Goal: Navigation & Orientation: Find specific page/section

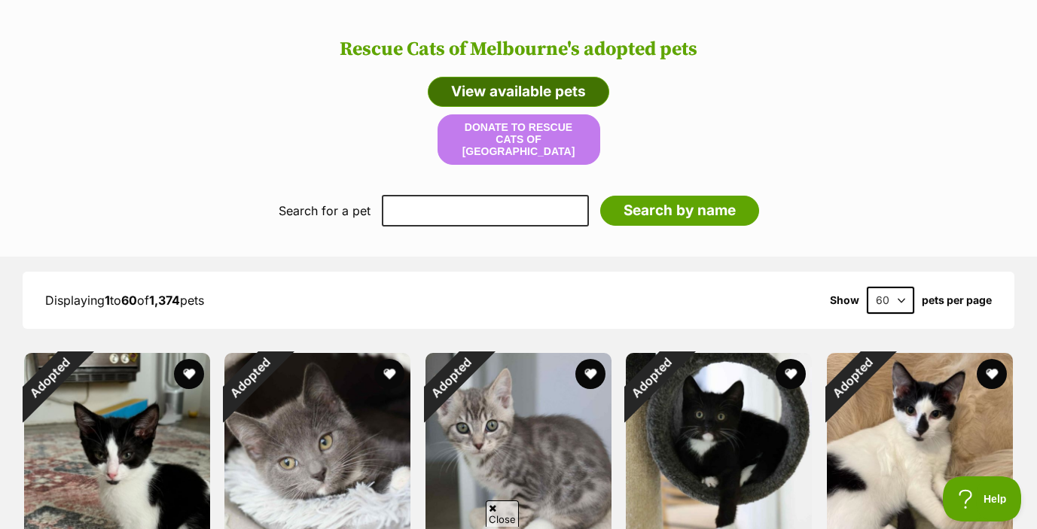
click at [562, 77] on link "View available pets" at bounding box center [518, 92] width 181 height 30
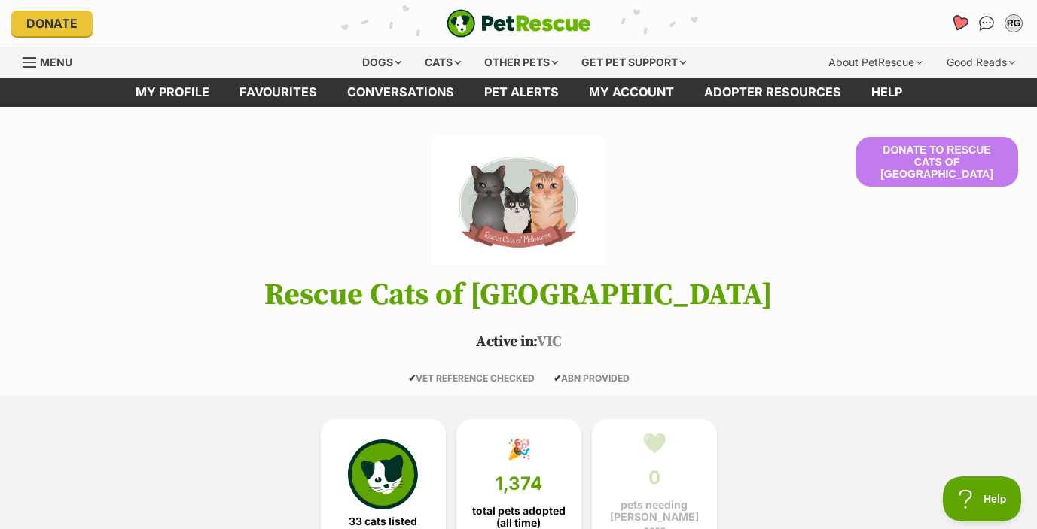
click at [960, 22] on icon "Favourites" at bounding box center [959, 22] width 18 height 17
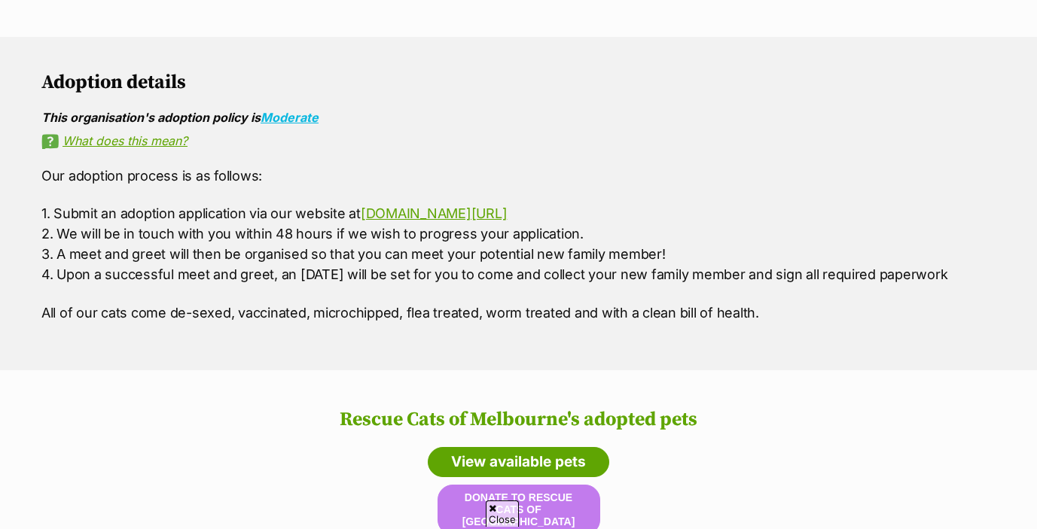
scroll to position [1271, 0]
